Goal: Transaction & Acquisition: Subscribe to service/newsletter

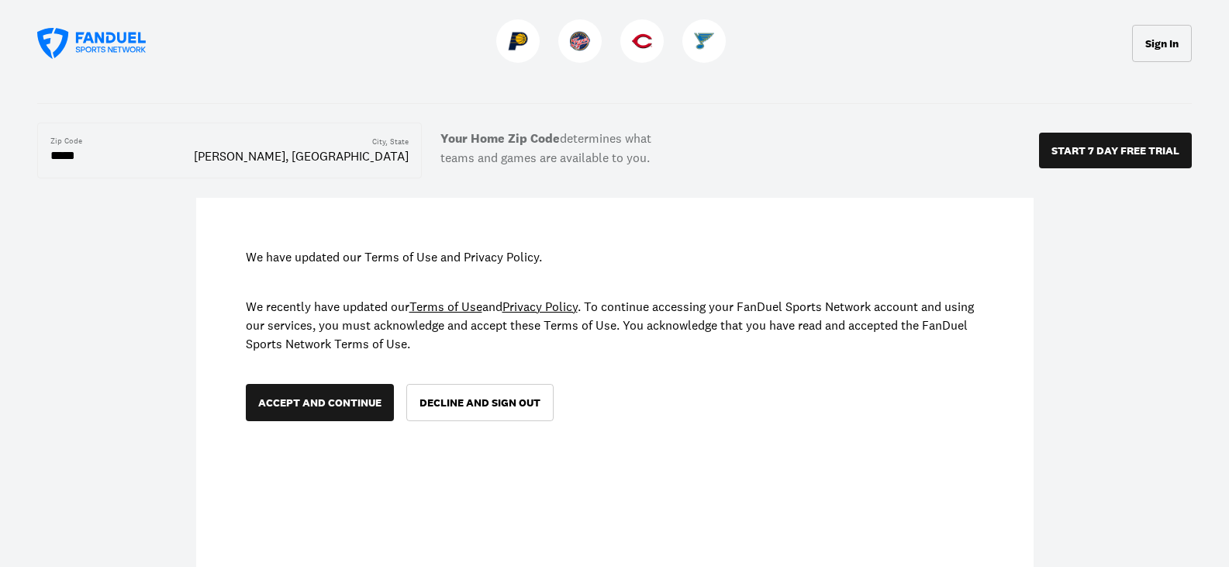
scroll to position [233, 0]
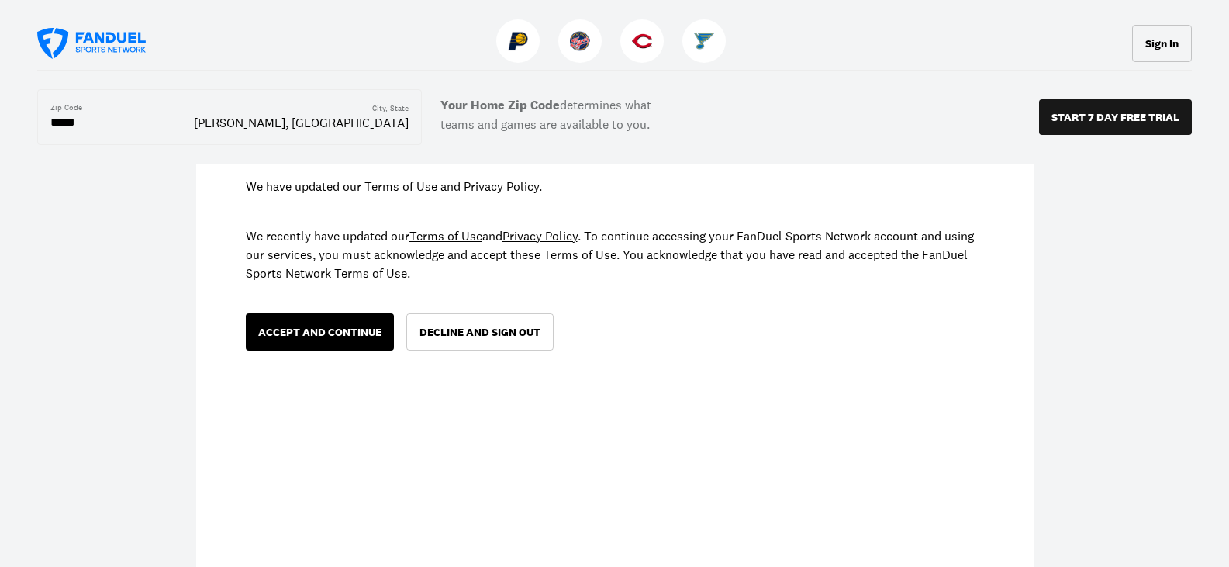
click at [317, 334] on button "ACCEPT AND CONTINUE" at bounding box center [320, 331] width 148 height 37
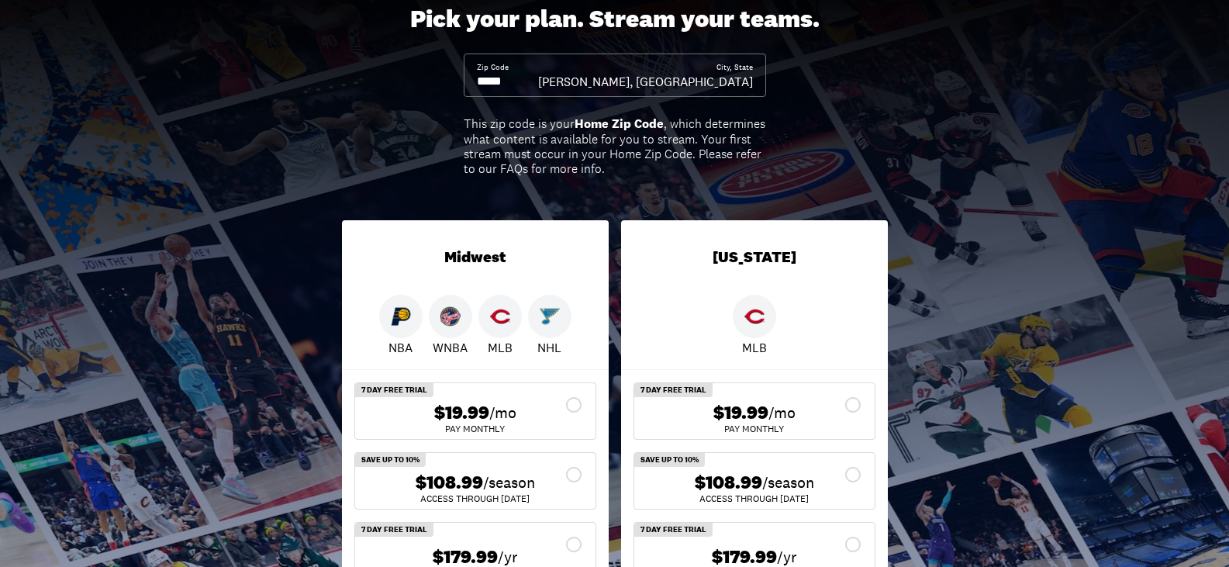
scroll to position [155, 0]
